Goal: Task Accomplishment & Management: Use online tool/utility

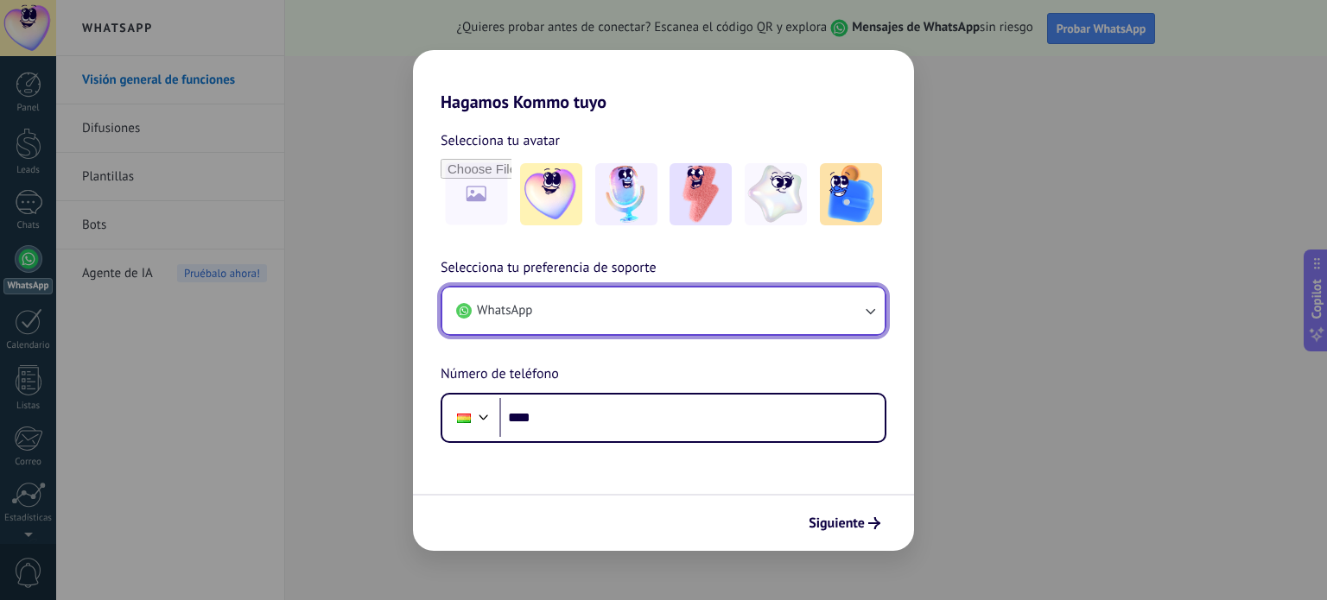
click at [580, 319] on button "WhatsApp" at bounding box center [663, 311] width 442 height 47
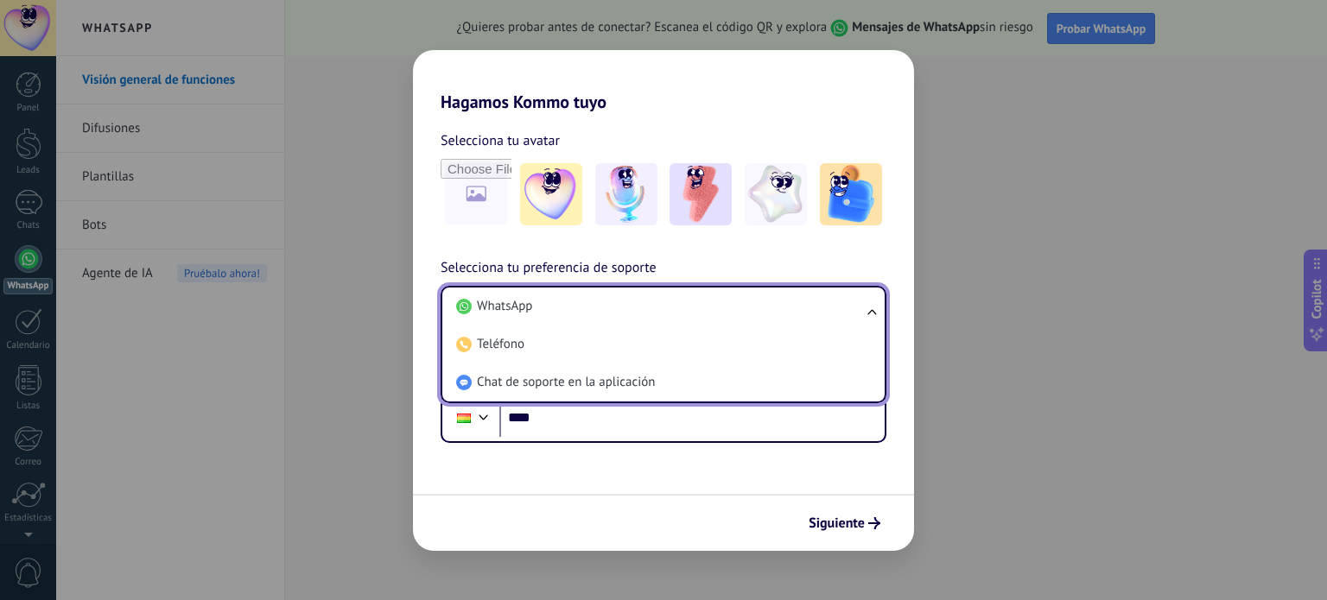
click at [580, 319] on li "WhatsApp" at bounding box center [659, 307] width 421 height 38
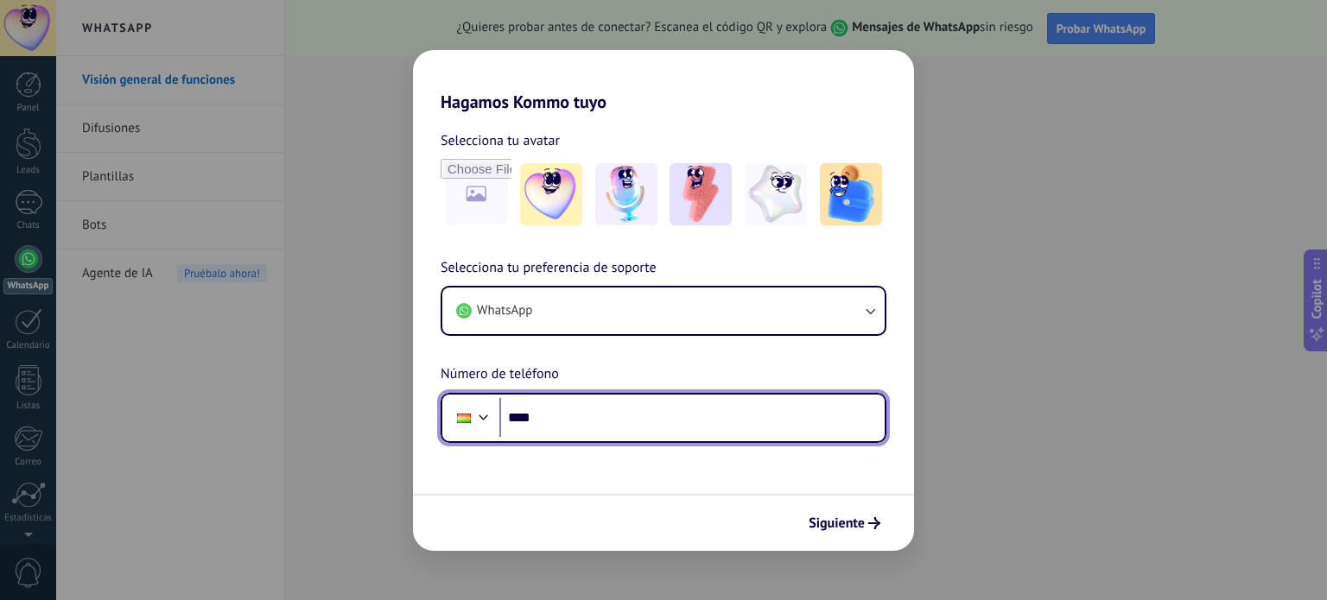
click at [598, 418] on input "****" at bounding box center [691, 418] width 385 height 40
type input "**********"
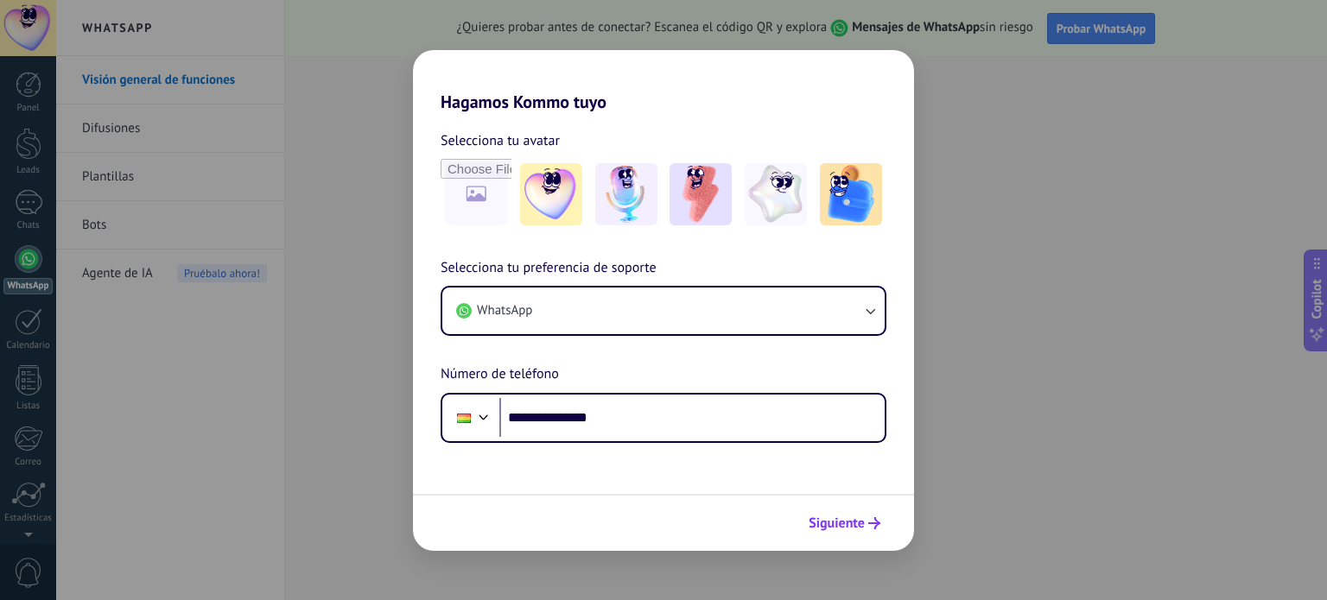
click at [833, 521] on span "Siguiente" at bounding box center [836, 523] width 56 height 12
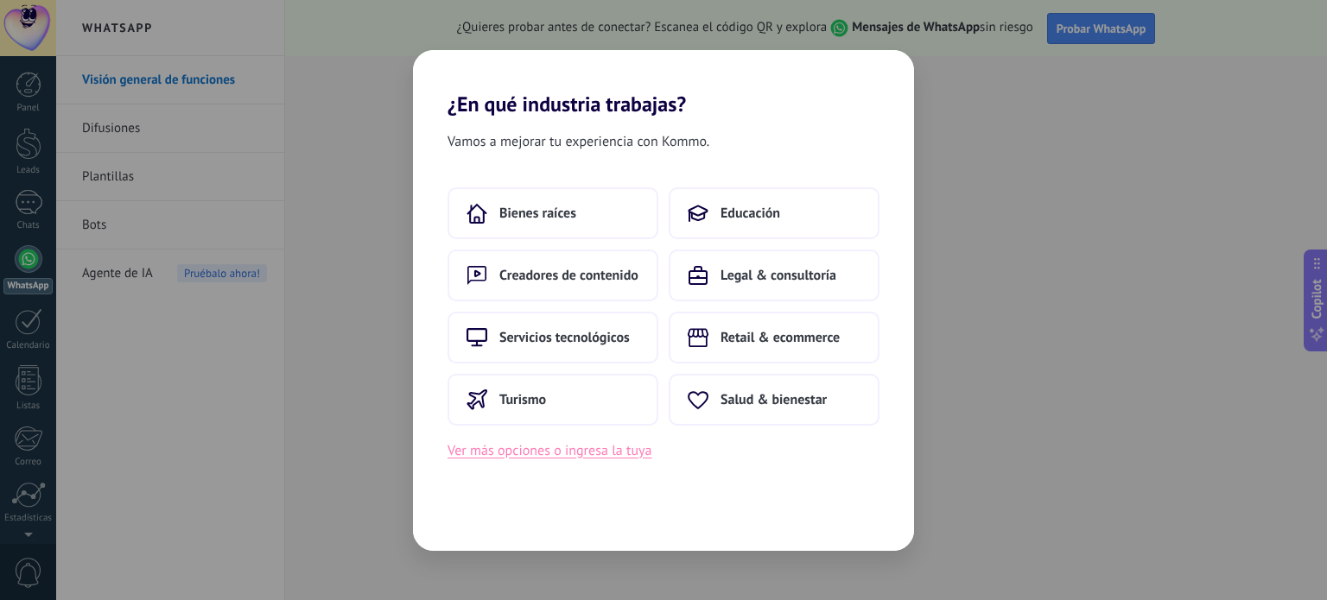
click at [586, 459] on button "Ver más opciones o ingresa la tuya" at bounding box center [549, 451] width 204 height 22
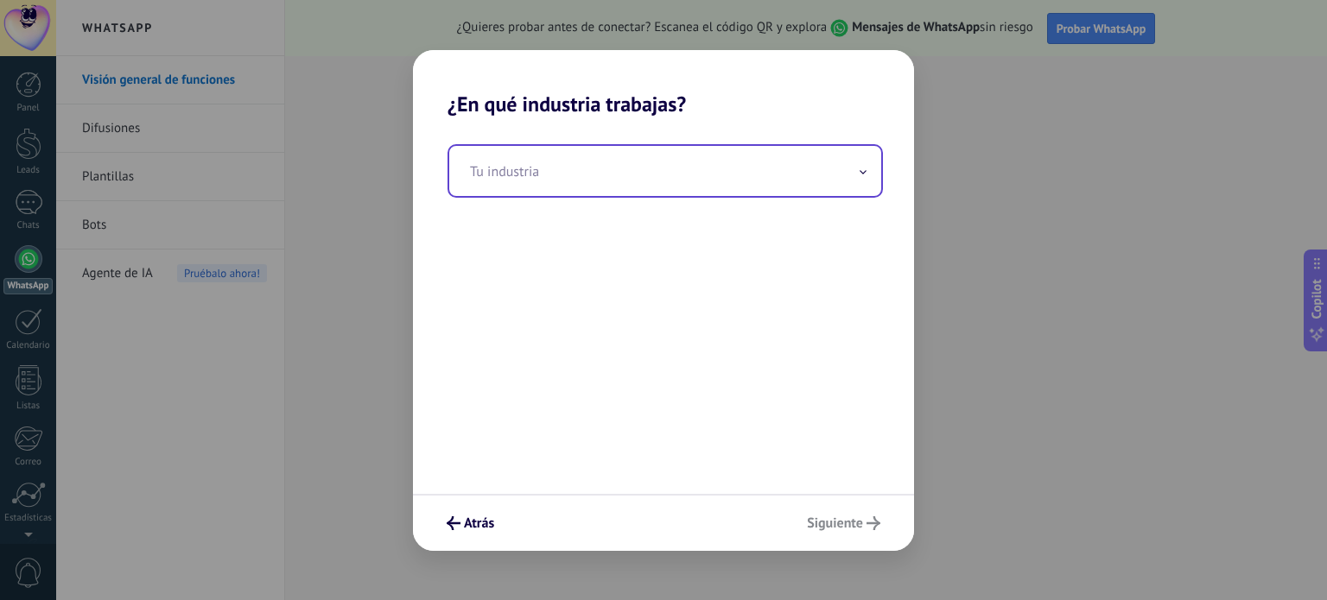
click at [560, 181] on input "text" at bounding box center [665, 171] width 432 height 50
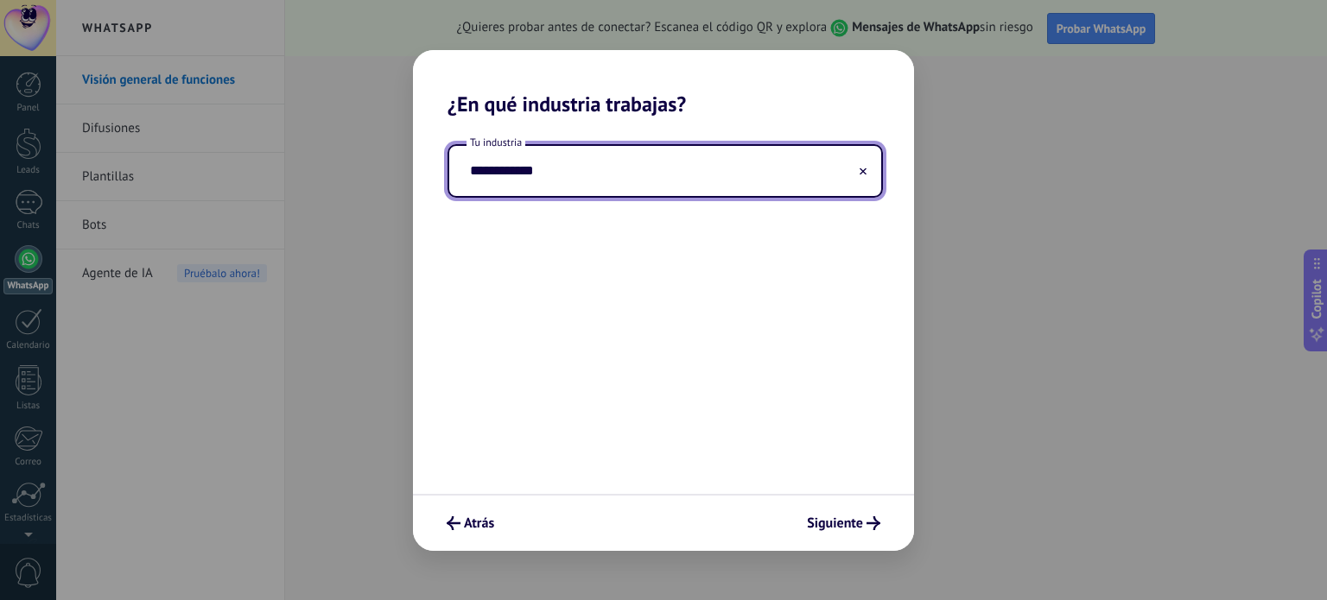
type input "**********"
click at [838, 521] on span "Siguiente" at bounding box center [835, 523] width 56 height 12
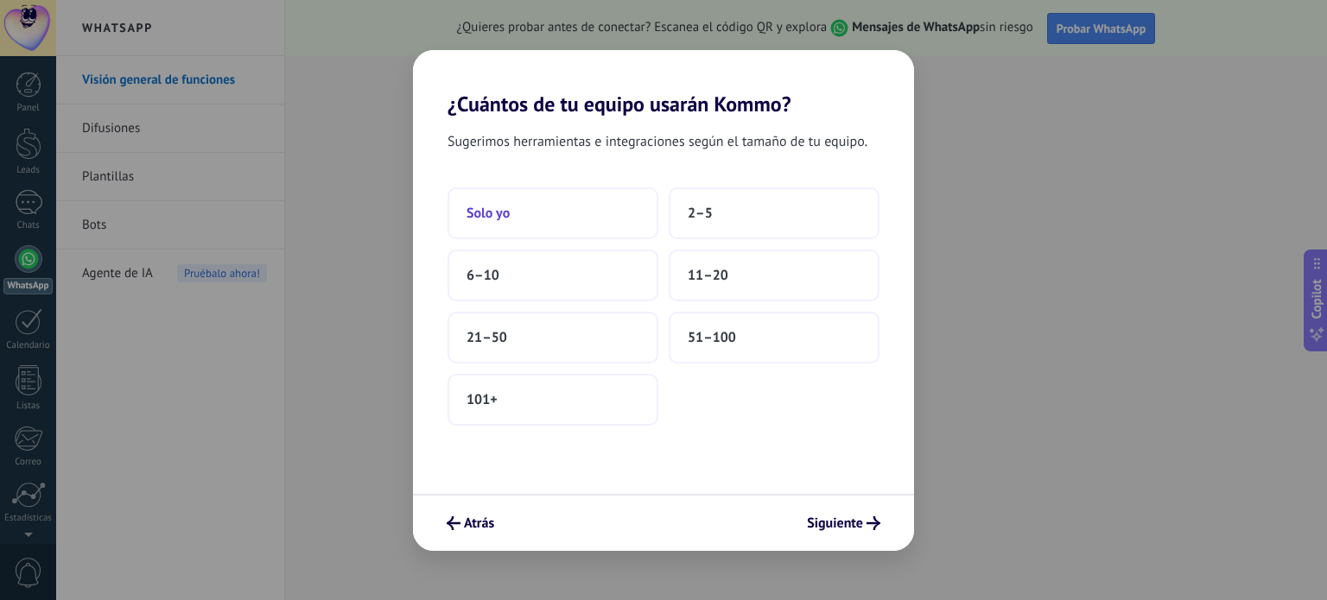
click at [548, 218] on button "Solo yo" at bounding box center [552, 213] width 211 height 52
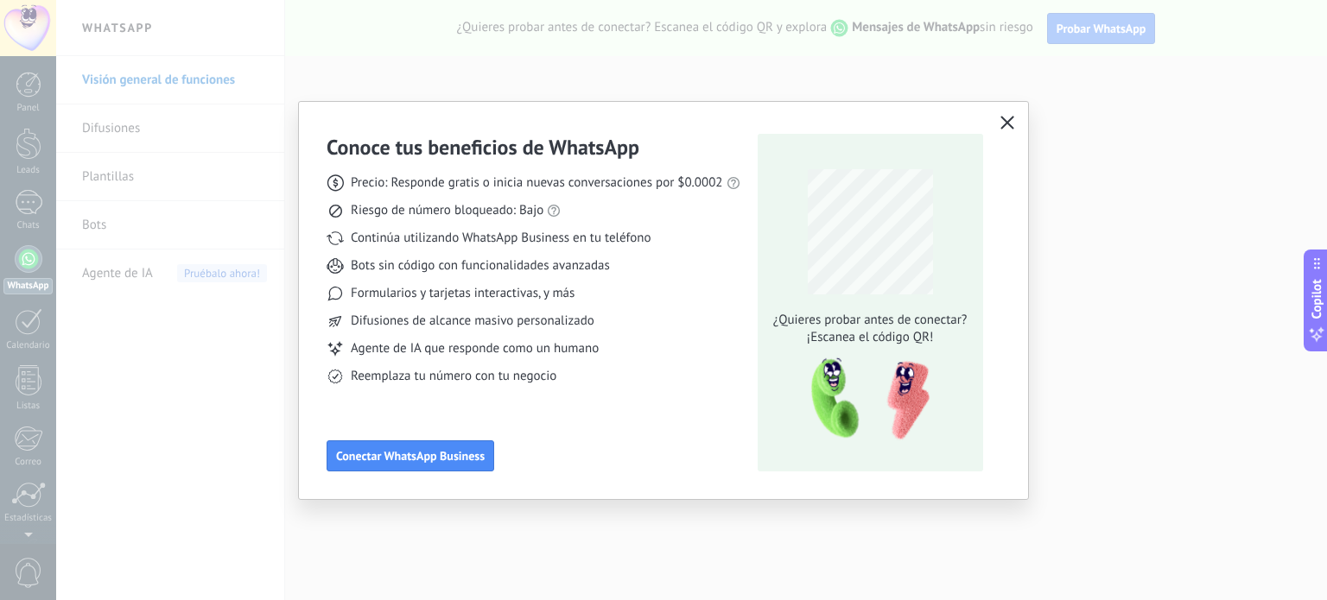
click at [1007, 120] on icon "button" at bounding box center [1007, 123] width 14 height 14
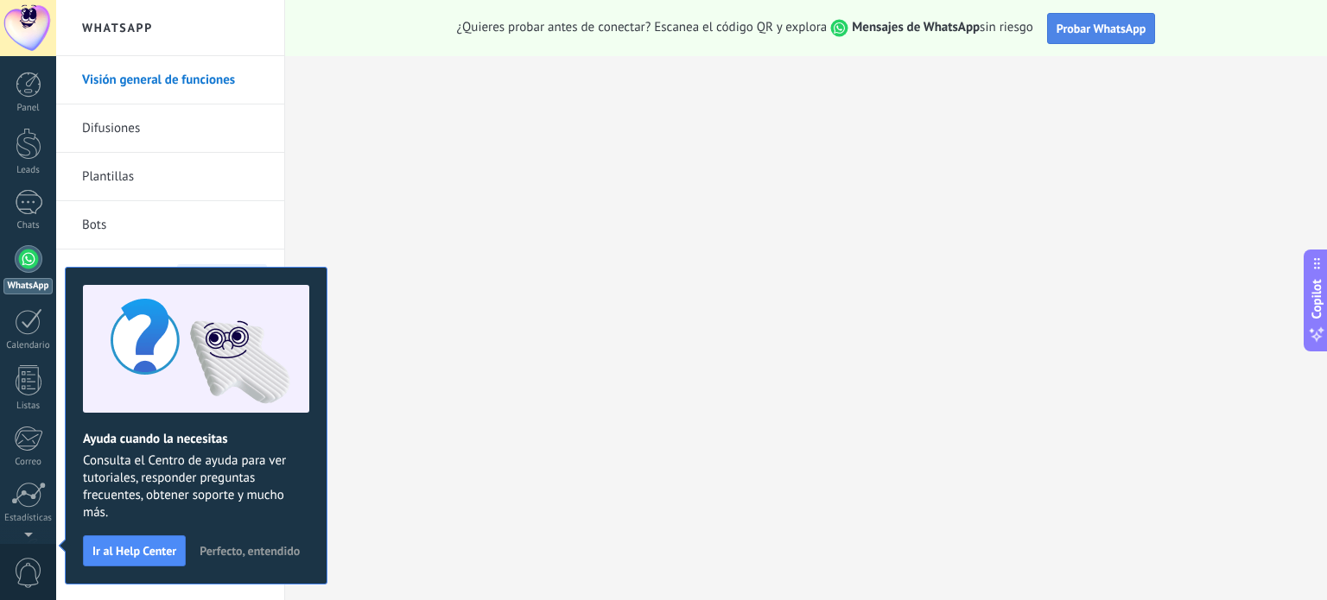
click at [1081, 16] on button "Probar WhatsApp" at bounding box center [1101, 28] width 109 height 31
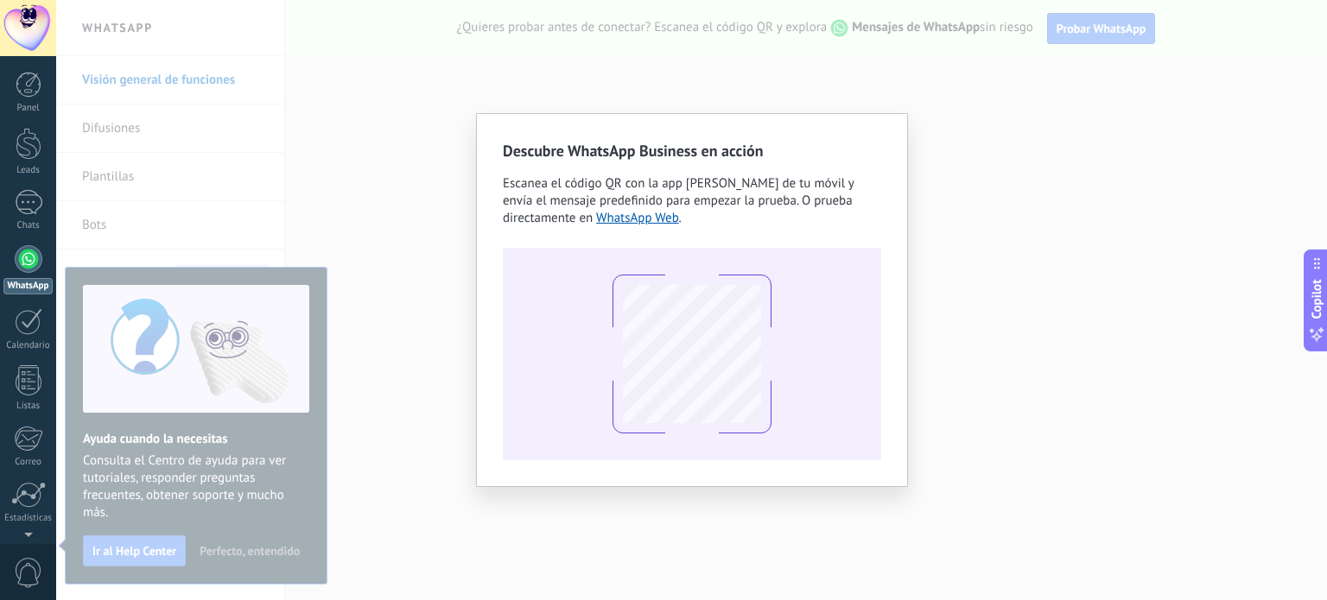
click at [926, 92] on div "Descubre WhatsApp Business en acción Escanea el código QR con la app [PERSON_NA…" at bounding box center [691, 300] width 1271 height 600
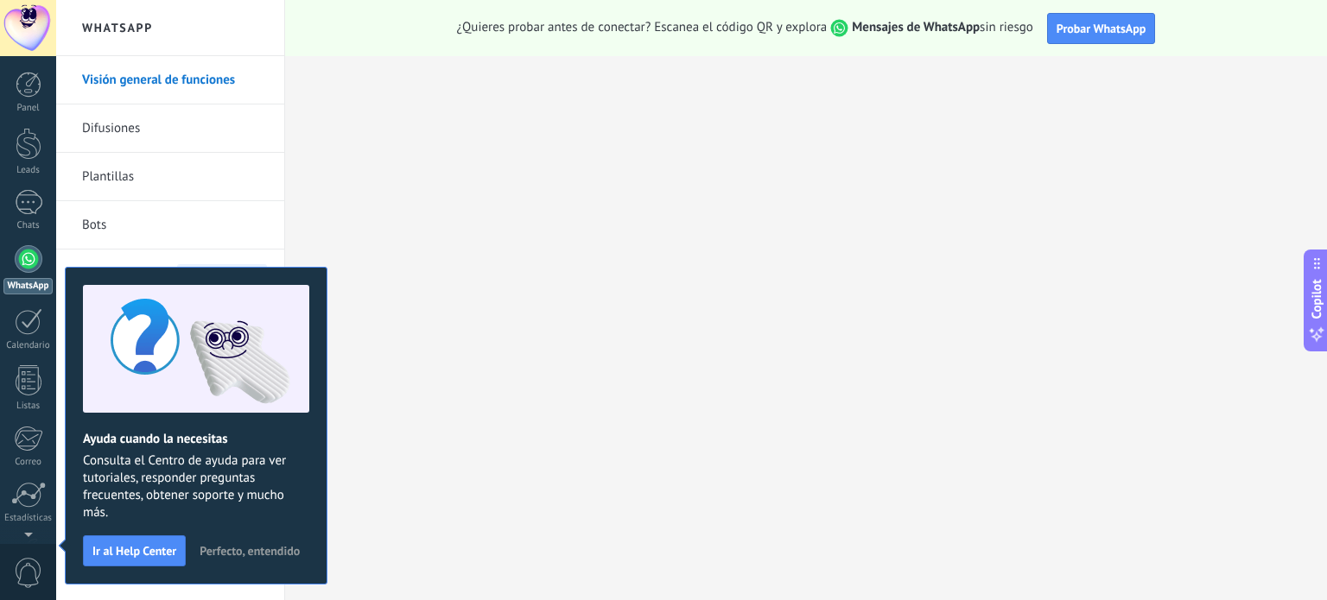
click at [256, 547] on span "Perfecto, entendido" at bounding box center [250, 551] width 100 height 12
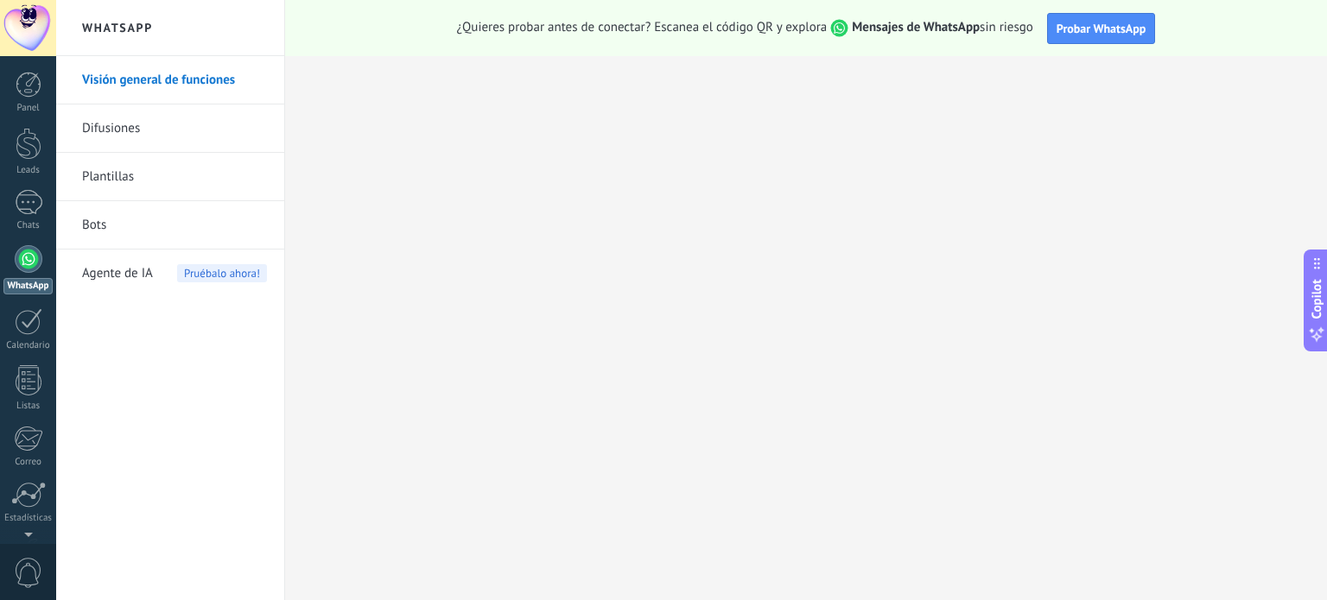
click at [28, 272] on link "WhatsApp" at bounding box center [28, 269] width 56 height 49
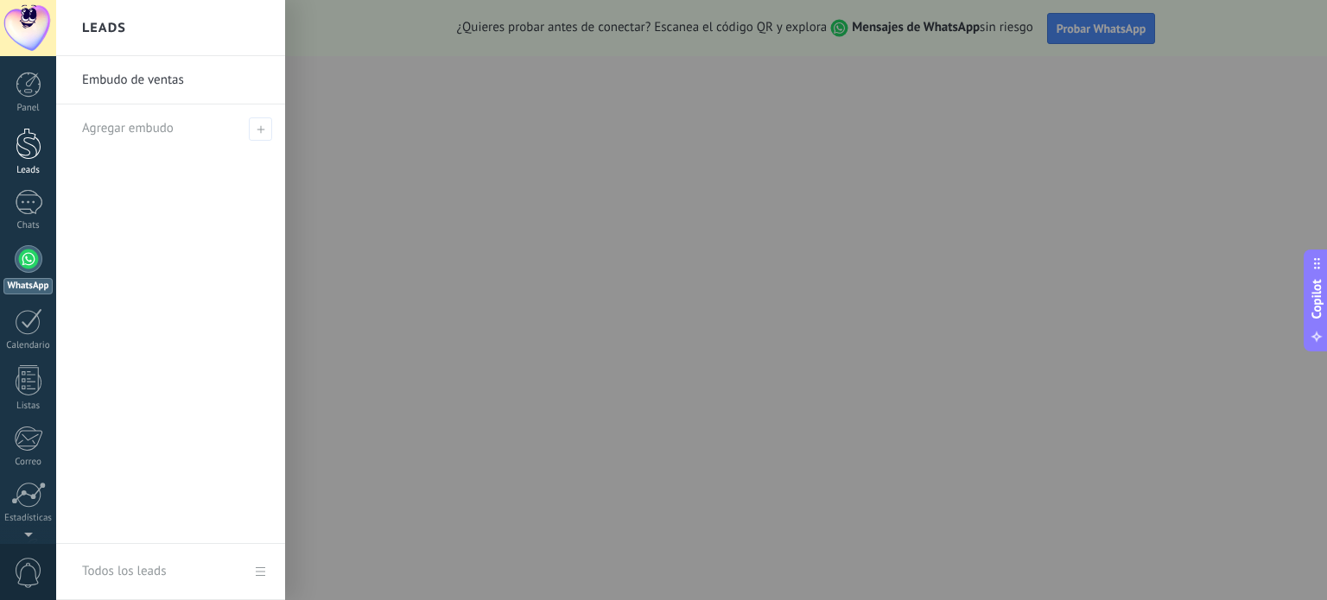
click at [20, 162] on link "Leads" at bounding box center [28, 152] width 56 height 48
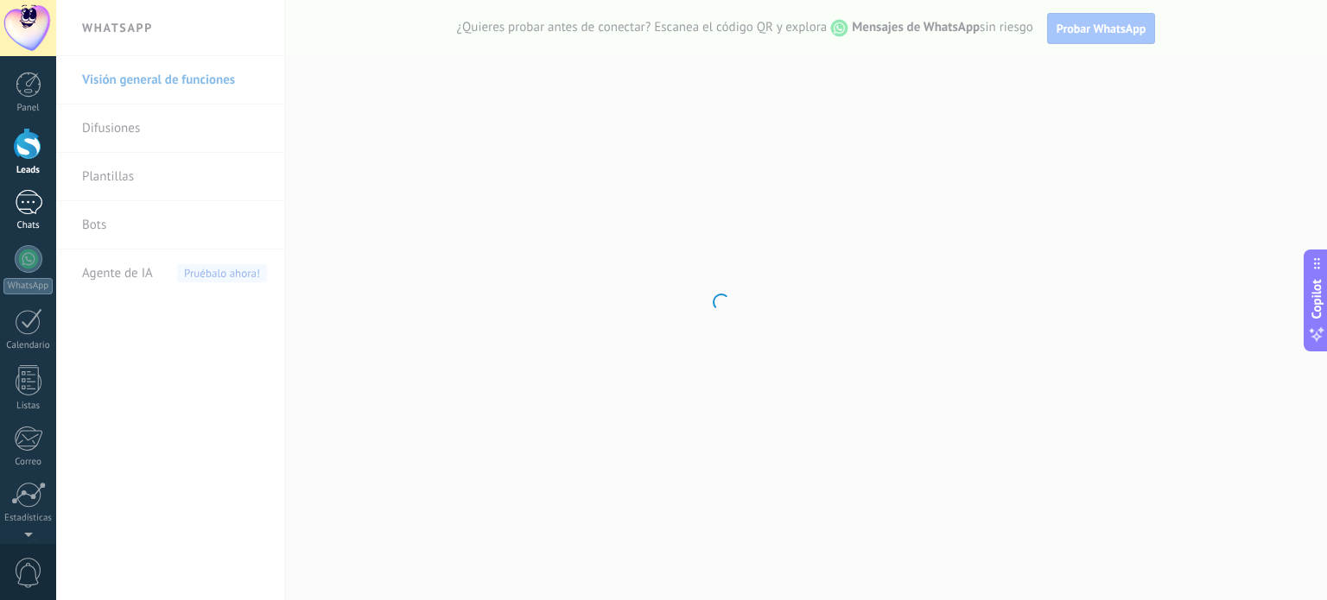
click at [37, 215] on link "Chats" at bounding box center [28, 210] width 56 height 41
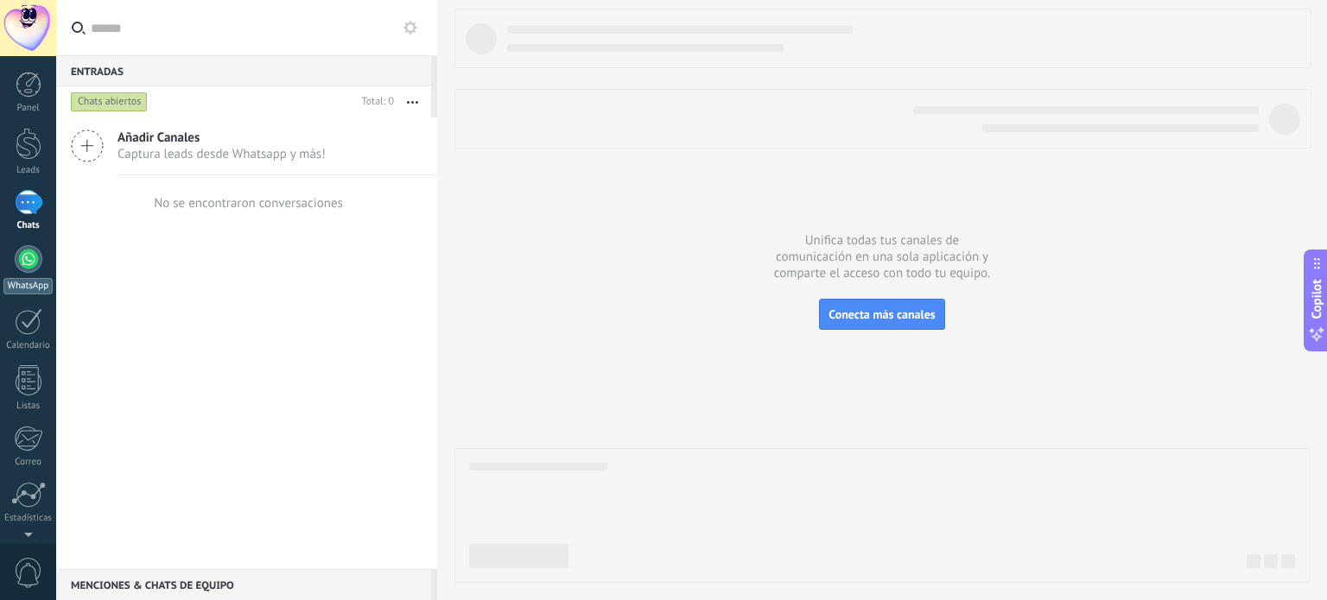
click at [7, 269] on link "WhatsApp" at bounding box center [28, 269] width 56 height 49
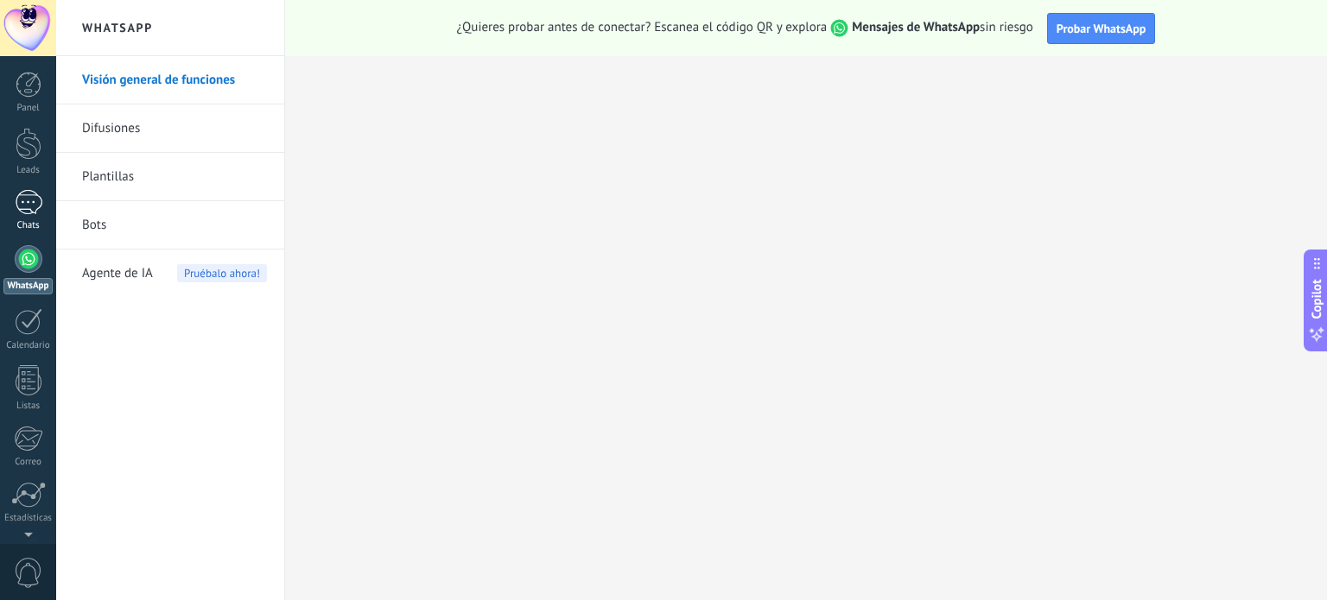
click at [32, 216] on link "Chats" at bounding box center [28, 210] width 56 height 41
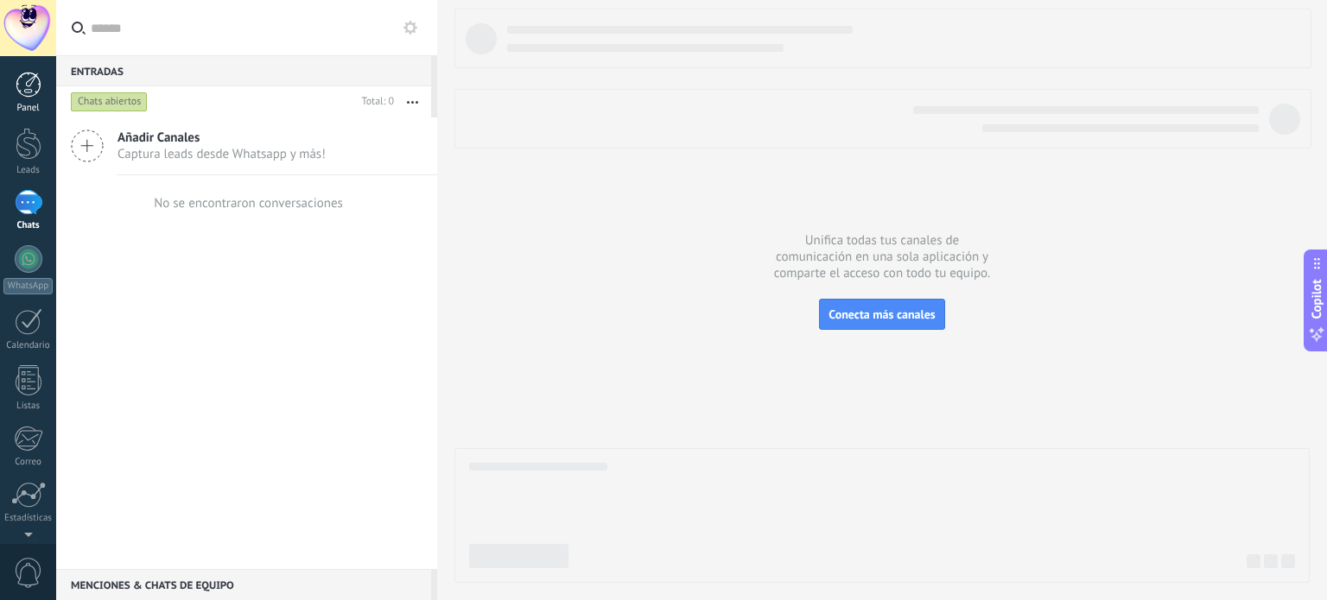
click at [31, 92] on div at bounding box center [29, 85] width 26 height 26
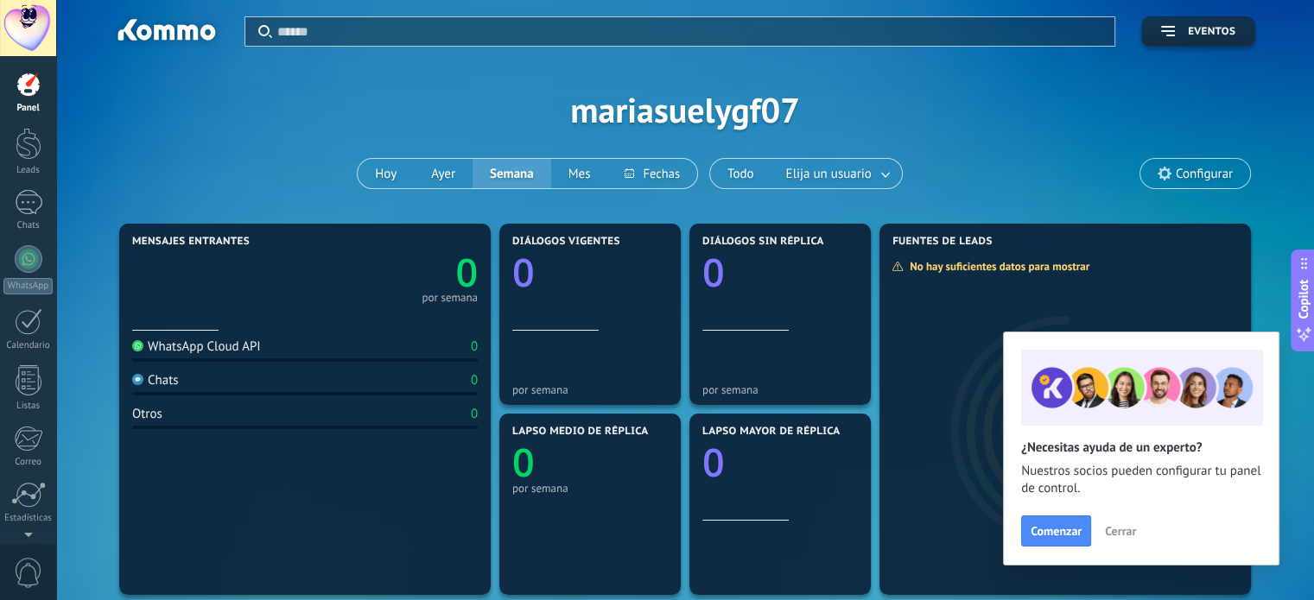
click at [1122, 530] on span "Cerrar" at bounding box center [1120, 531] width 31 height 12
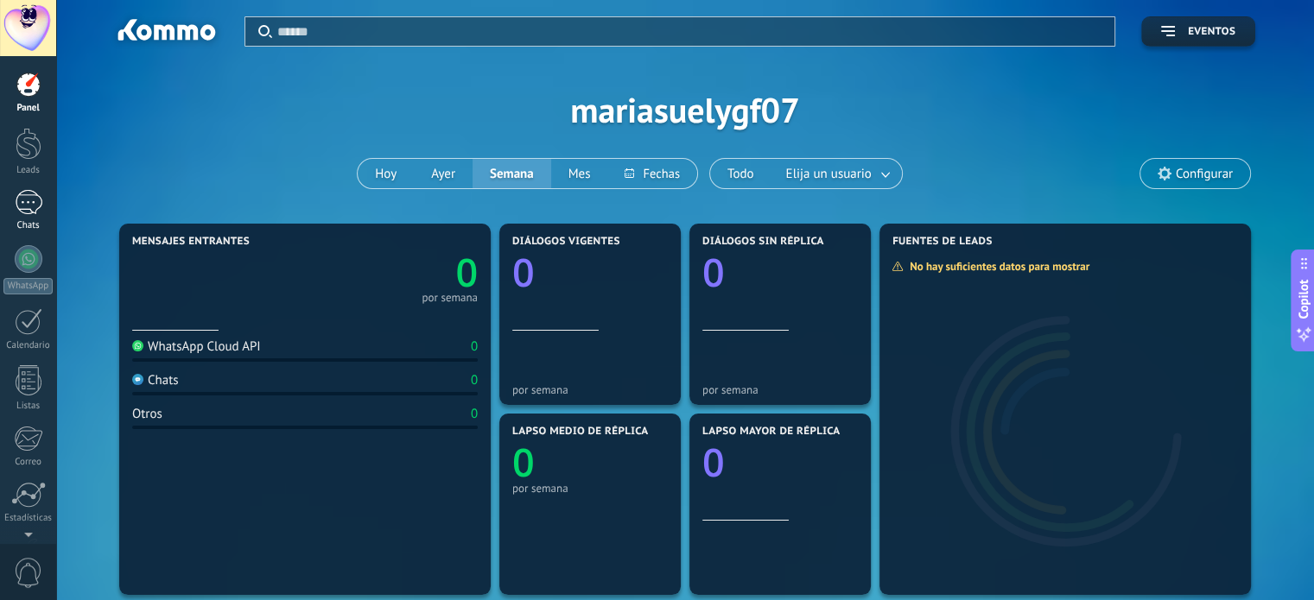
click at [28, 206] on div at bounding box center [29, 202] width 28 height 25
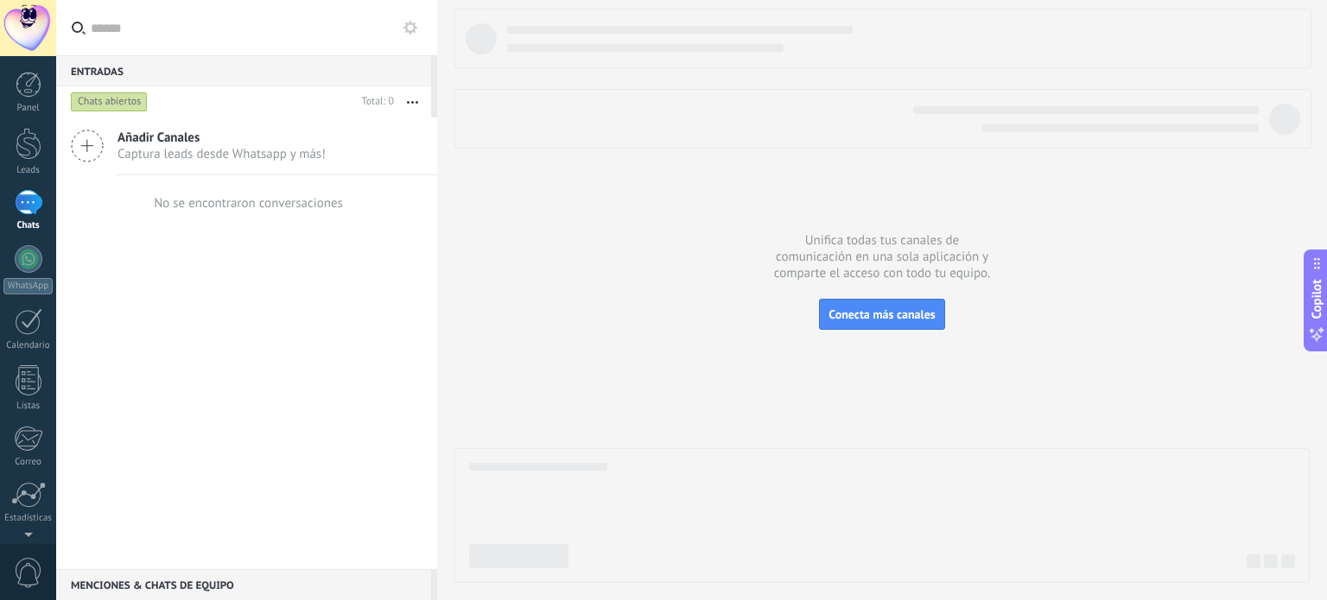
click at [169, 150] on span "Captura leads desde Whatsapp y más!" at bounding box center [221, 154] width 208 height 16
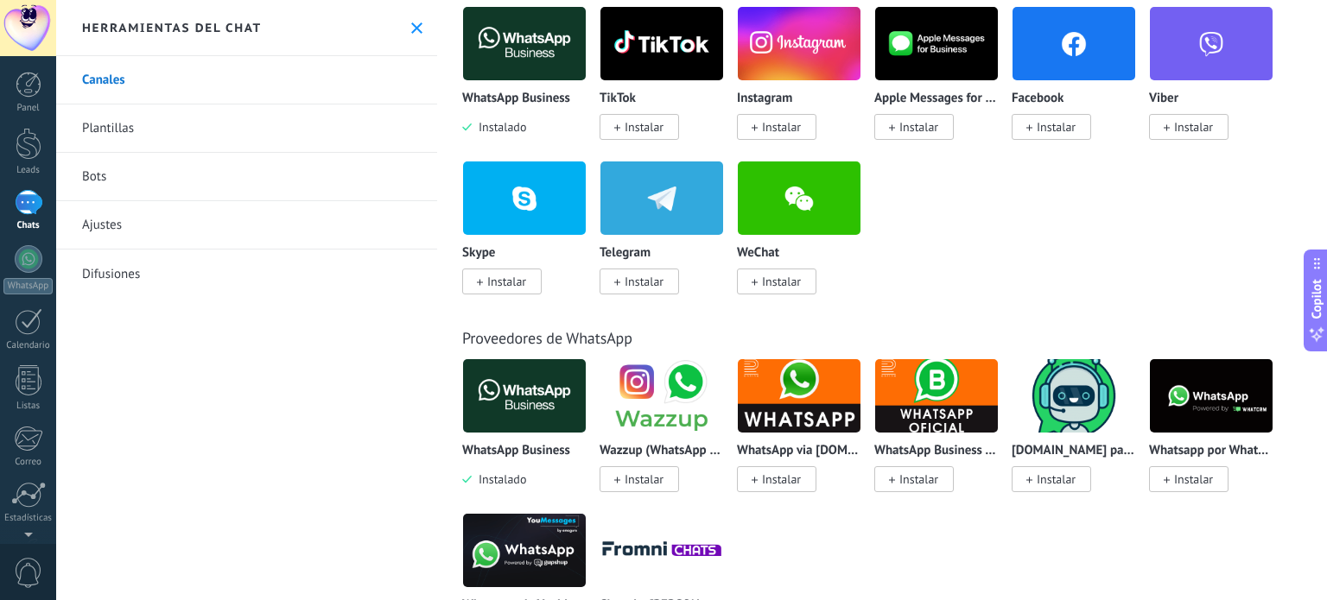
scroll to position [345, 0]
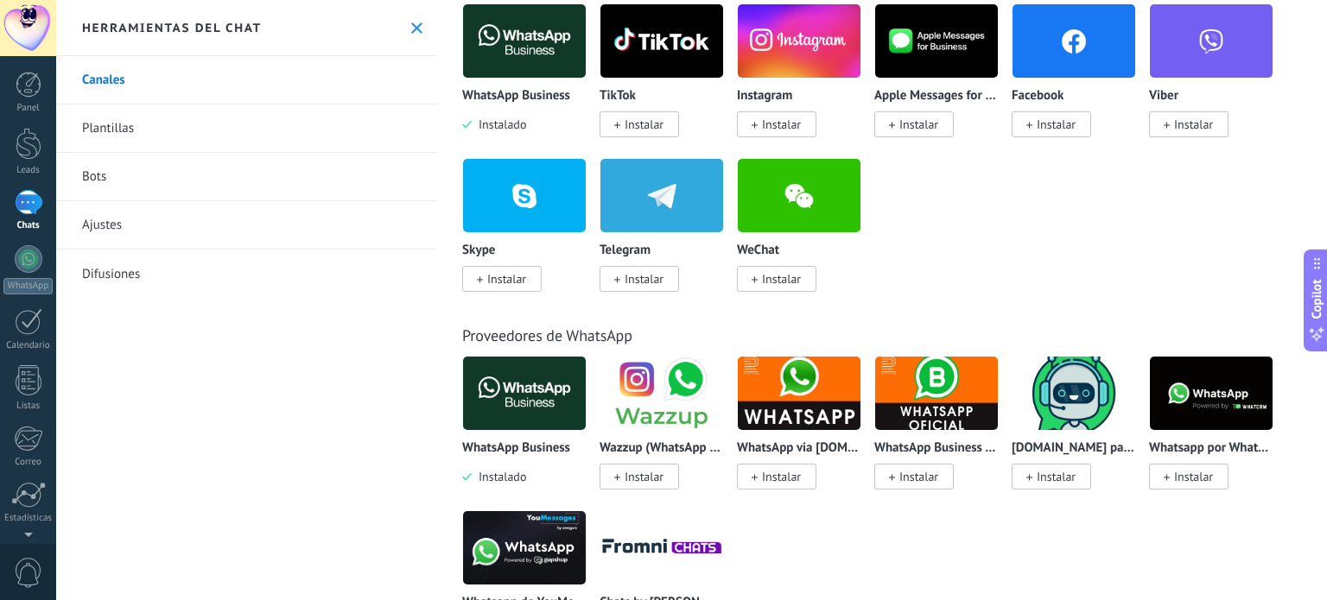
click at [543, 403] on img at bounding box center [524, 394] width 123 height 84
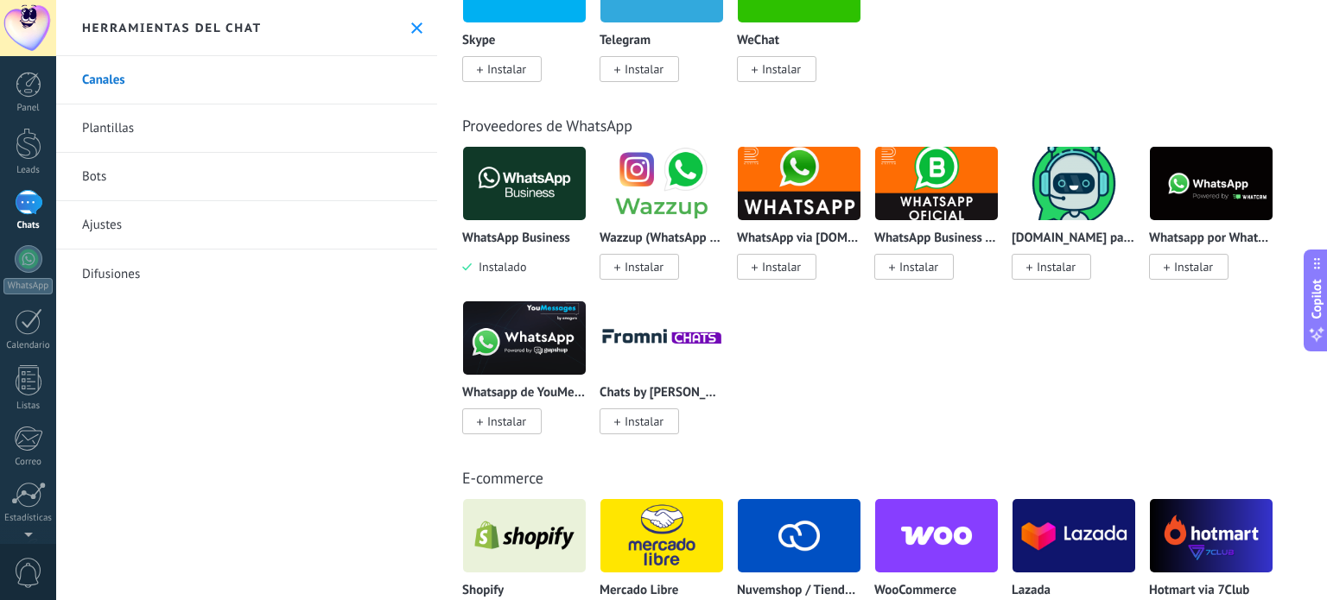
scroll to position [259, 0]
